Goal: Task Accomplishment & Management: Complete application form

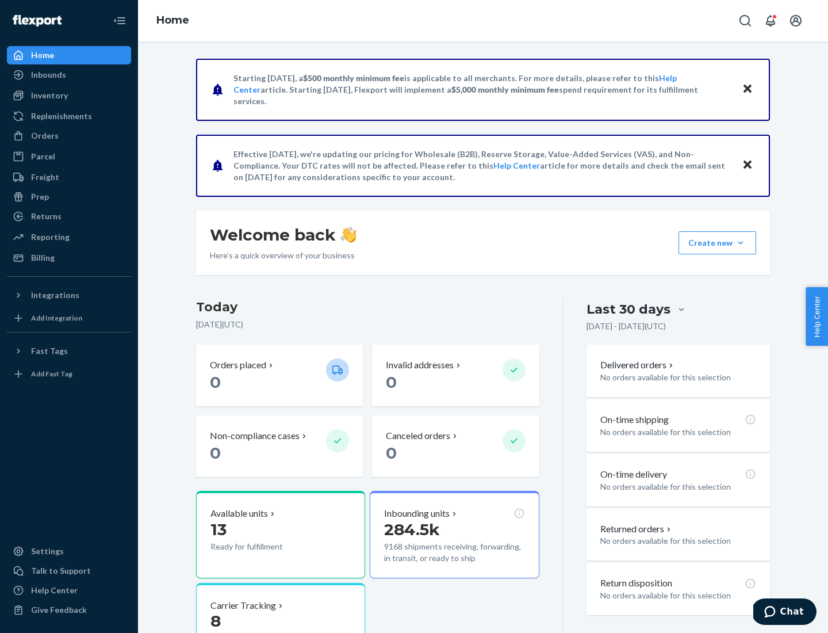
click at [741, 243] on button "Create new Create new inbound Create new order Create new product" at bounding box center [718, 242] width 78 height 23
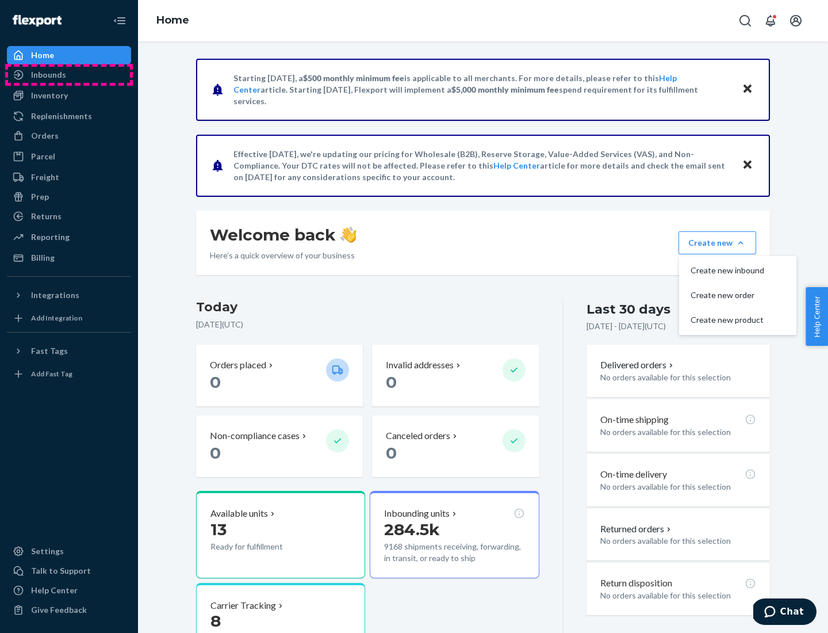
click at [69, 75] on div "Inbounds" at bounding box center [69, 75] width 122 height 16
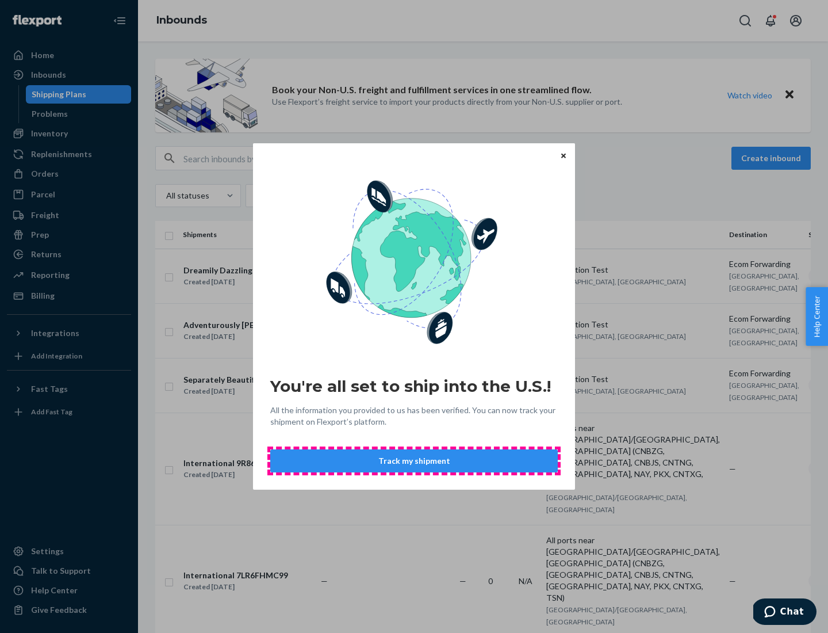
click at [414, 461] on button "Track my shipment" at bounding box center [414, 460] width 288 height 23
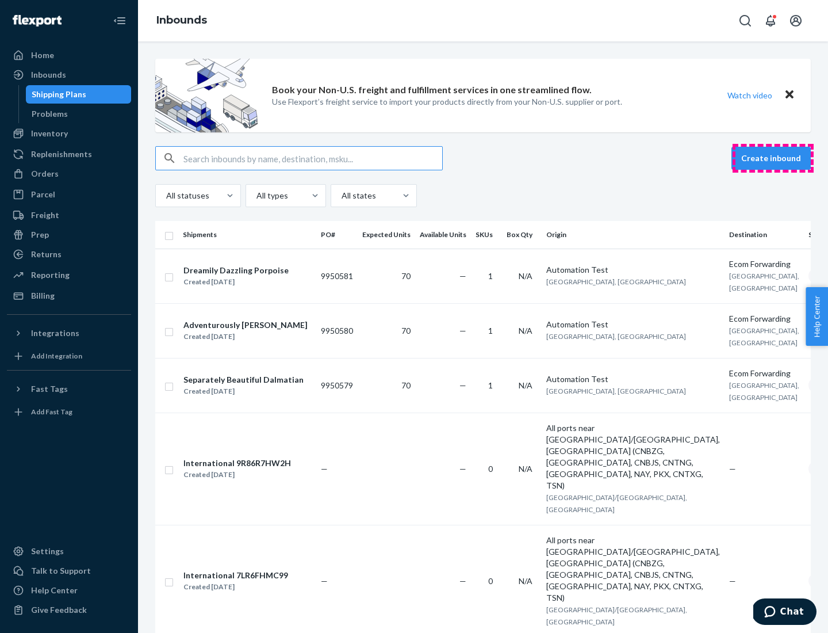
click at [773, 158] on button "Create inbound" at bounding box center [770, 158] width 79 height 23
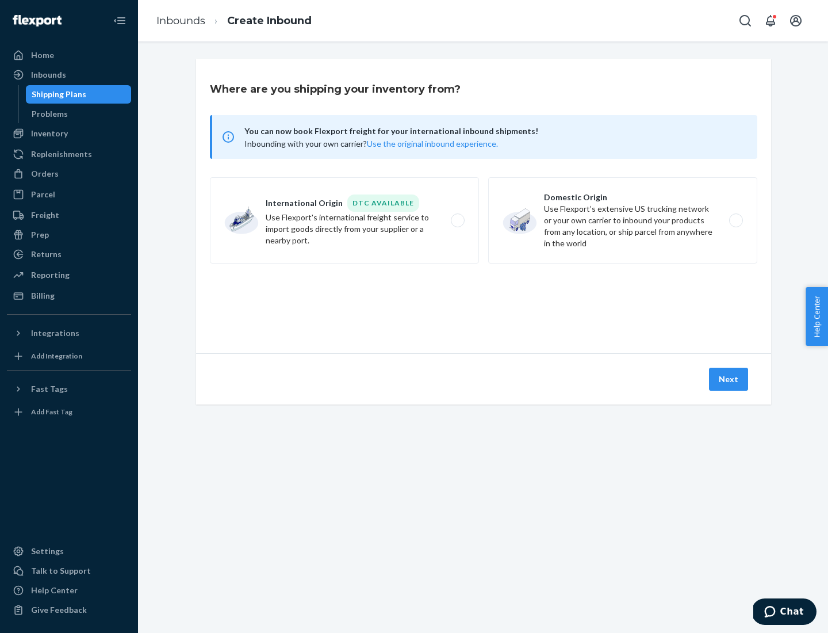
click at [344, 220] on label "International Origin DTC Available Use Flexport's international freight service…" at bounding box center [344, 220] width 269 height 86
click at [457, 220] on input "International Origin DTC Available Use Flexport's international freight service…" at bounding box center [460, 220] width 7 height 7
radio input "true"
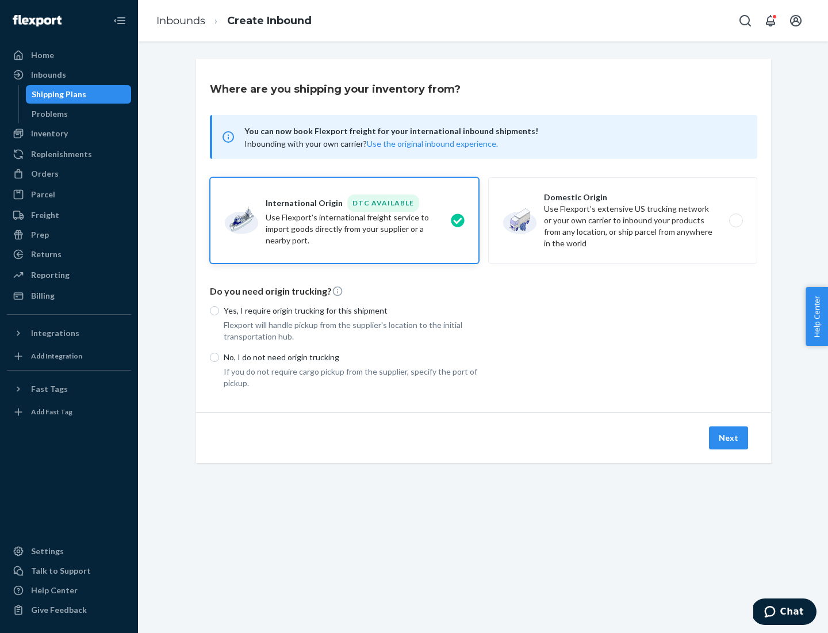
click at [351, 357] on p "No, I do not need origin trucking" at bounding box center [351, 357] width 255 height 12
click at [219, 357] on input "No, I do not need origin trucking" at bounding box center [214, 357] width 9 height 9
radio input "true"
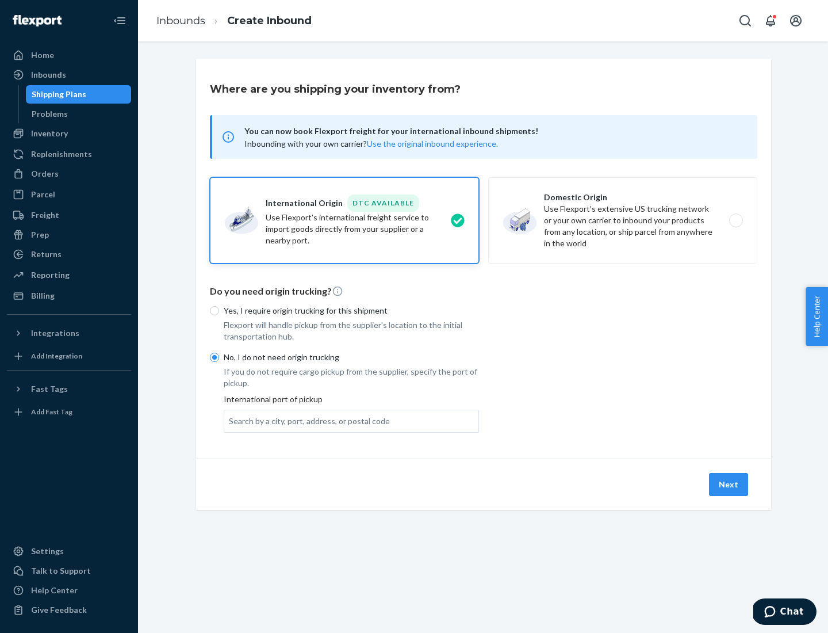
click at [306, 420] on div "Search by a city, port, address, or postal code" at bounding box center [309, 421] width 161 height 12
click at [230, 420] on input "Search by a city, port, address, or postal code" at bounding box center [229, 421] width 1 height 12
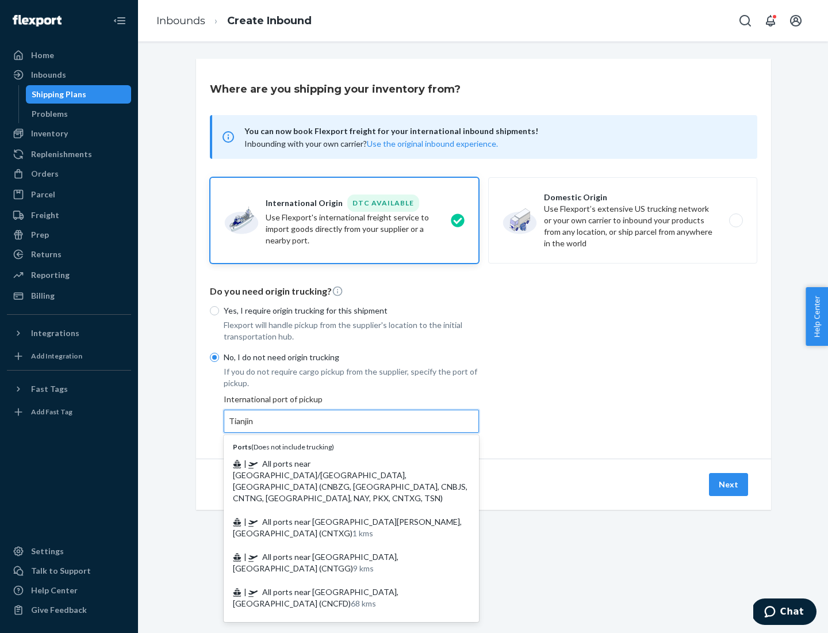
click at [340, 463] on span "| All ports near [GEOGRAPHIC_DATA]/[GEOGRAPHIC_DATA], [GEOGRAPHIC_DATA] (CNBZG,…" at bounding box center [350, 480] width 235 height 44
click at [254, 427] on input "Tianjin" at bounding box center [241, 421] width 25 height 12
type input "All ports near [GEOGRAPHIC_DATA]/[GEOGRAPHIC_DATA], [GEOGRAPHIC_DATA] (CNBZG, […"
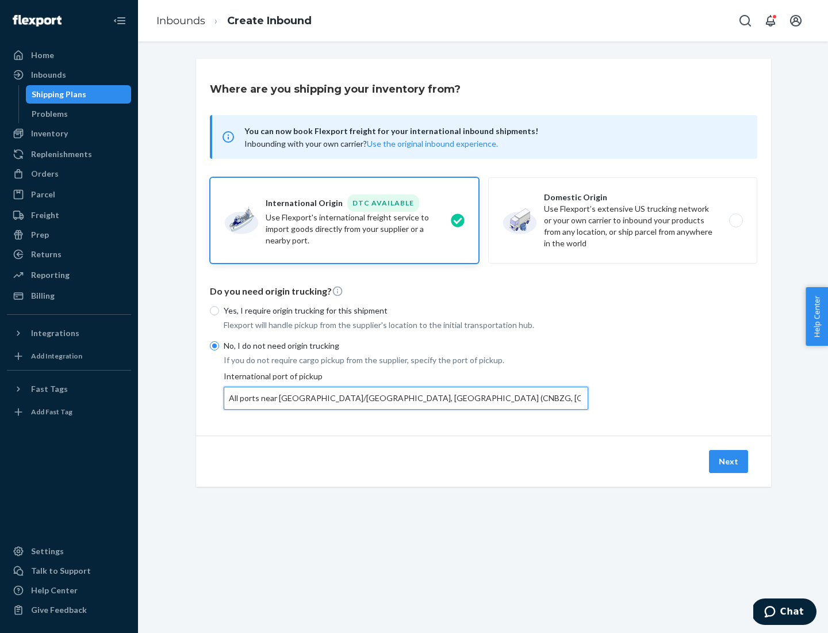
click at [729, 461] on button "Next" at bounding box center [728, 461] width 39 height 23
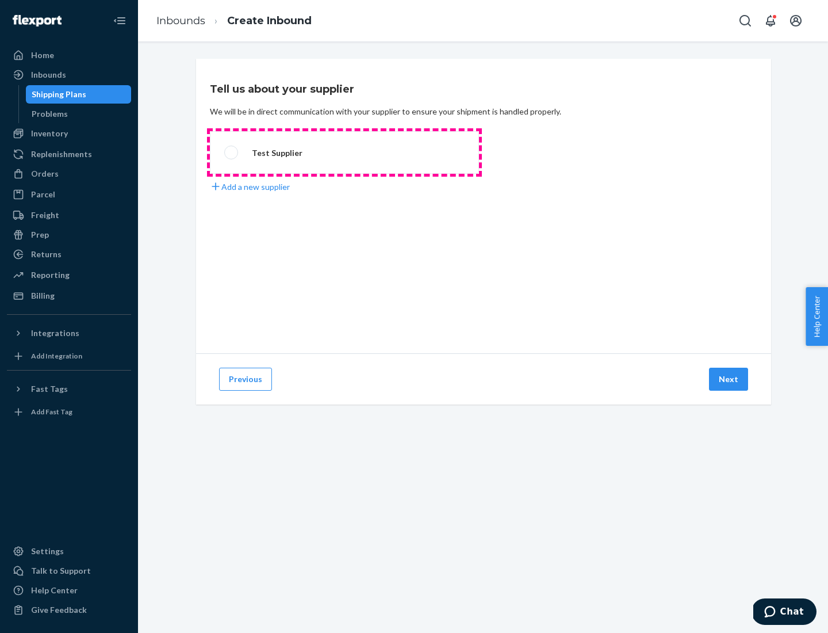
click at [344, 152] on label "Test Supplier" at bounding box center [344, 152] width 269 height 43
click at [232, 152] on input "Test Supplier" at bounding box center [227, 152] width 7 height 7
radio input "true"
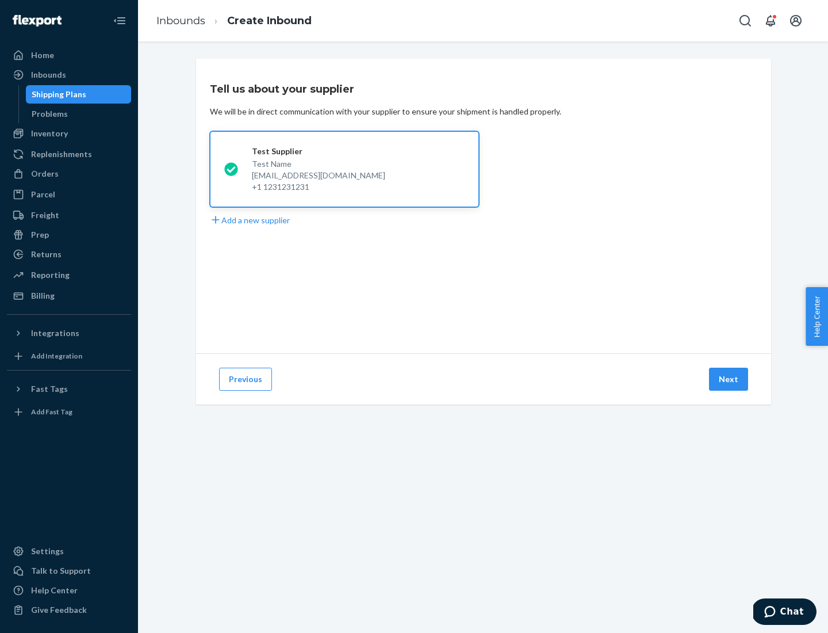
click at [729, 379] on button "Next" at bounding box center [728, 378] width 39 height 23
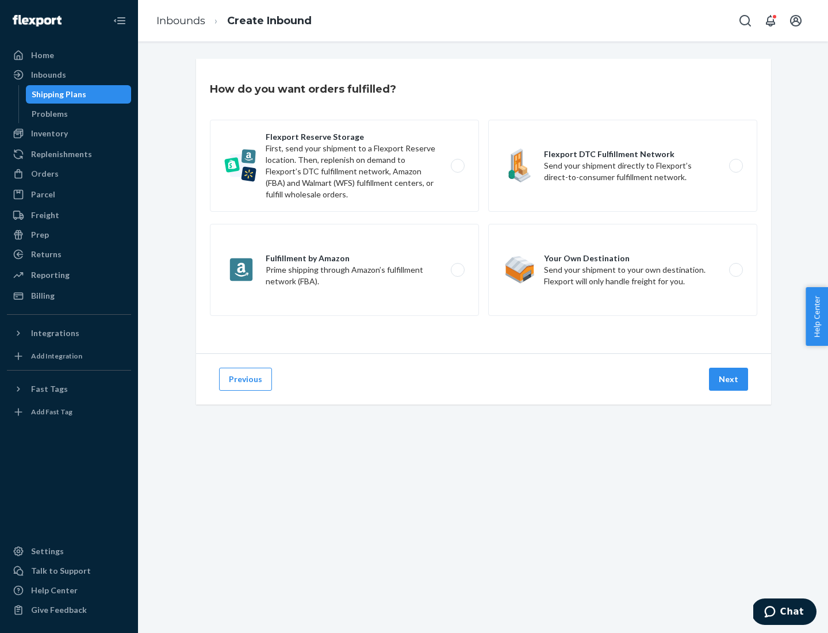
click at [484, 206] on div "Flexport Reserve Storage First, send your shipment to a Flexport Reserve locati…" at bounding box center [483, 219] width 547 height 199
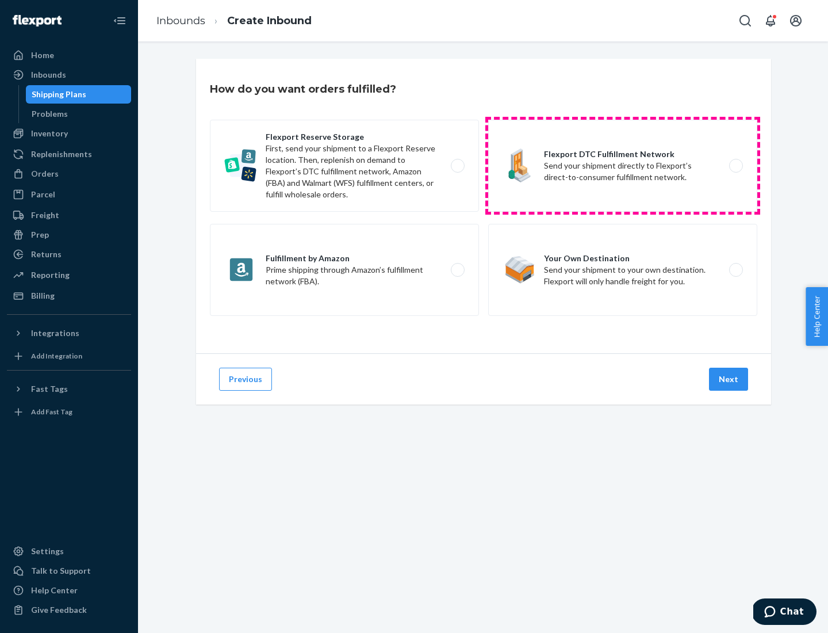
click at [623, 166] on label "Flexport DTC Fulfillment Network Send your shipment directly to Flexport’s dire…" at bounding box center [622, 166] width 269 height 92
click at [735, 166] on input "Flexport DTC Fulfillment Network Send your shipment directly to Flexport’s dire…" at bounding box center [738, 165] width 7 height 7
radio input "true"
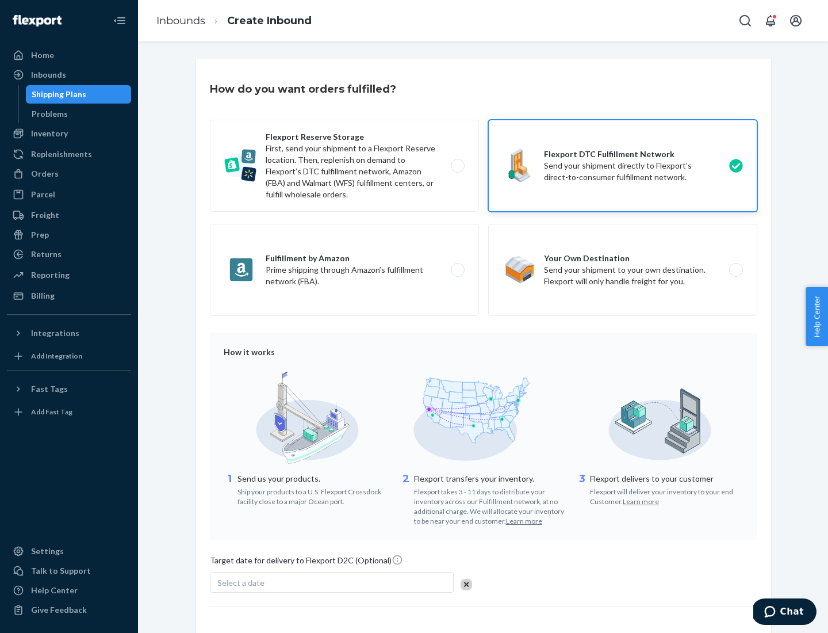
scroll to position [85, 0]
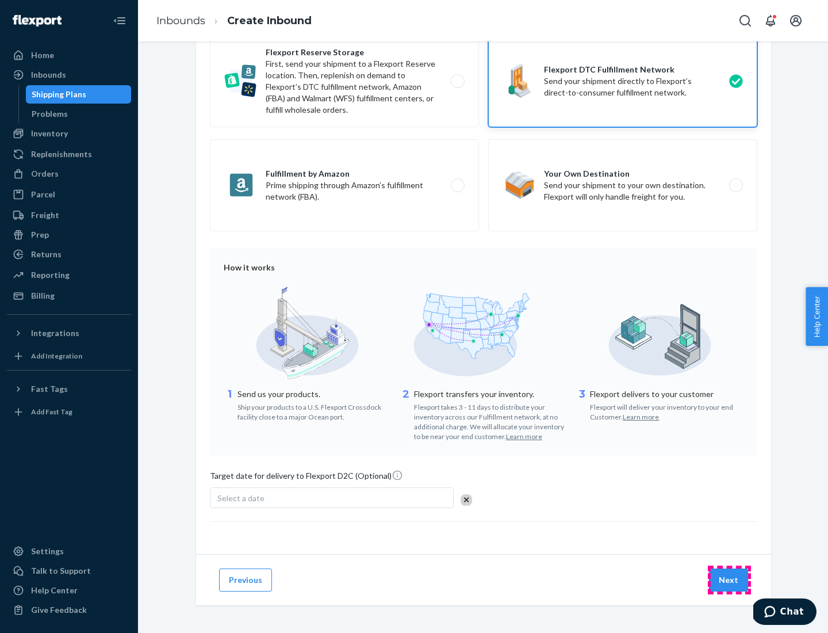
click at [729, 579] on button "Next" at bounding box center [728, 579] width 39 height 23
